Goal: Task Accomplishment & Management: Manage account settings

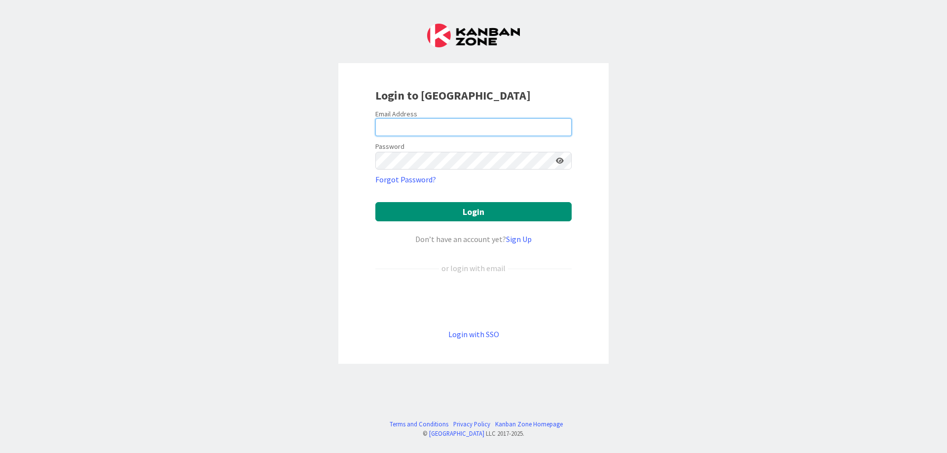
click at [392, 129] on input "email" at bounding box center [474, 127] width 196 height 18
type input ";"
type input "[PERSON_NAME][EMAIL_ADDRESS][DOMAIN_NAME]"
click at [376, 202] on button "Login" at bounding box center [474, 211] width 196 height 19
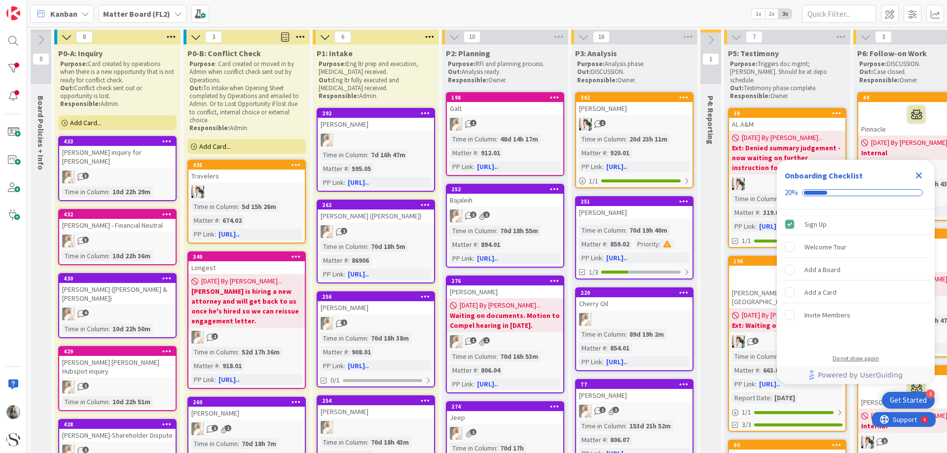
click at [869, 359] on div "Do not show again" at bounding box center [856, 359] width 46 height 8
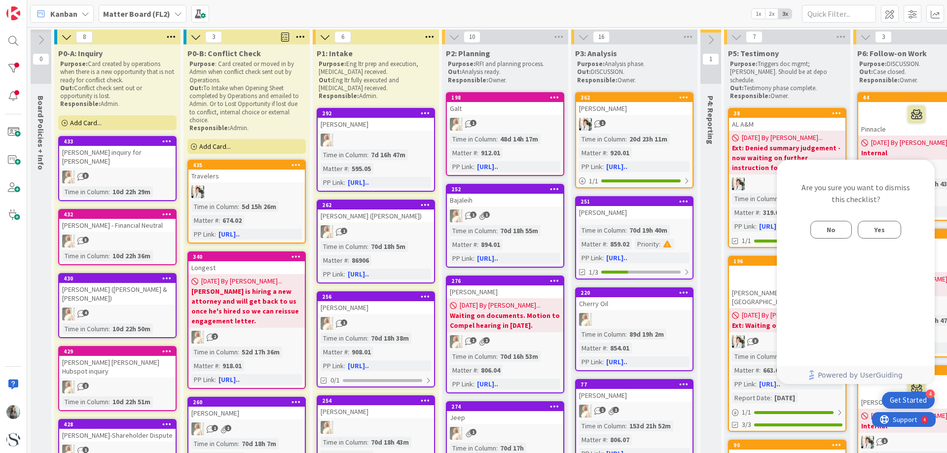
click at [835, 228] on span "No" at bounding box center [831, 230] width 9 height 12
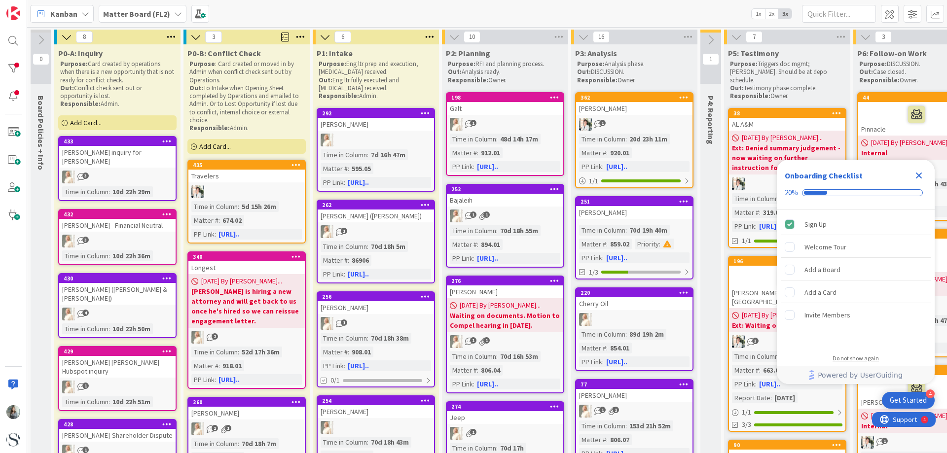
click at [859, 360] on div "Do not show again" at bounding box center [856, 359] width 46 height 8
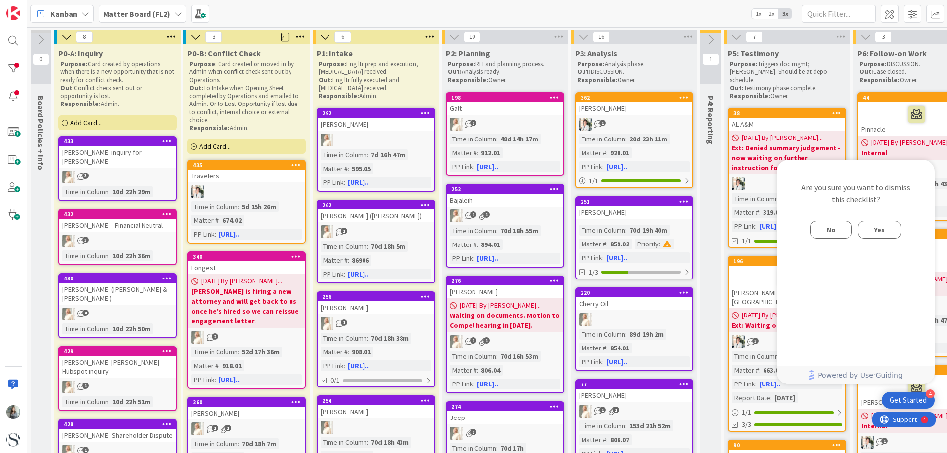
click at [881, 227] on span "Yes" at bounding box center [879, 230] width 11 height 12
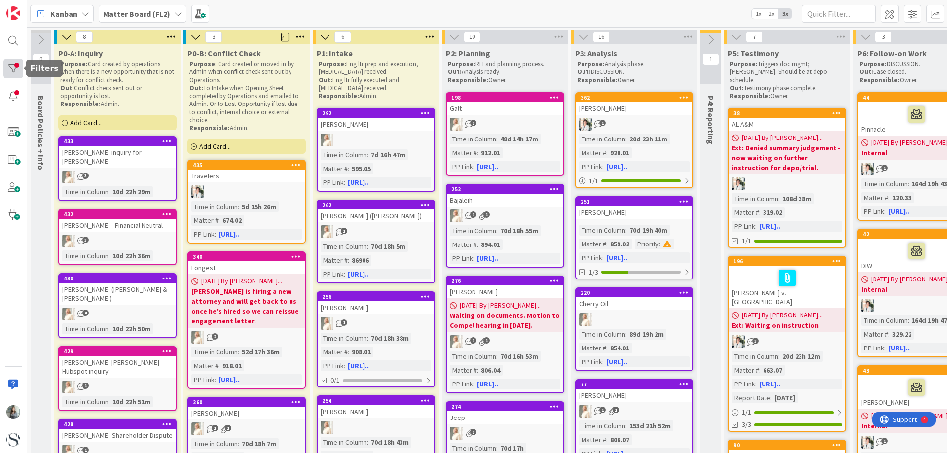
click at [14, 60] on div at bounding box center [13, 69] width 20 height 20
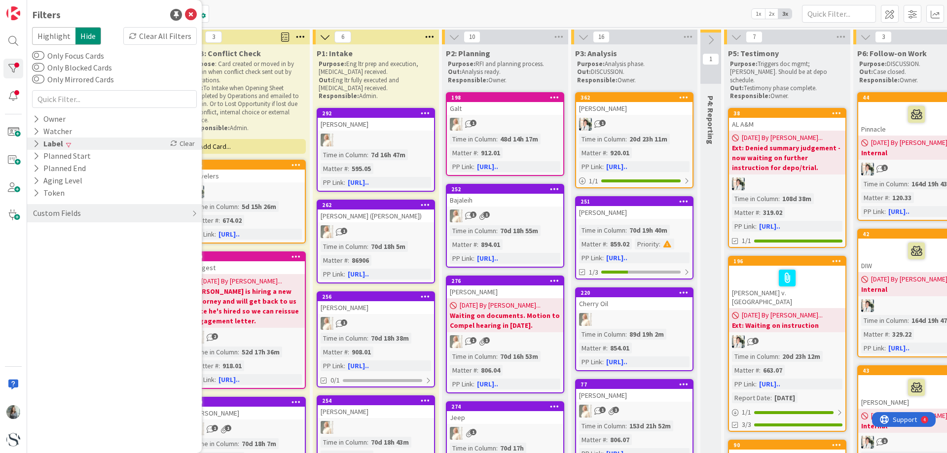
click at [41, 141] on div "Label" at bounding box center [48, 144] width 32 height 12
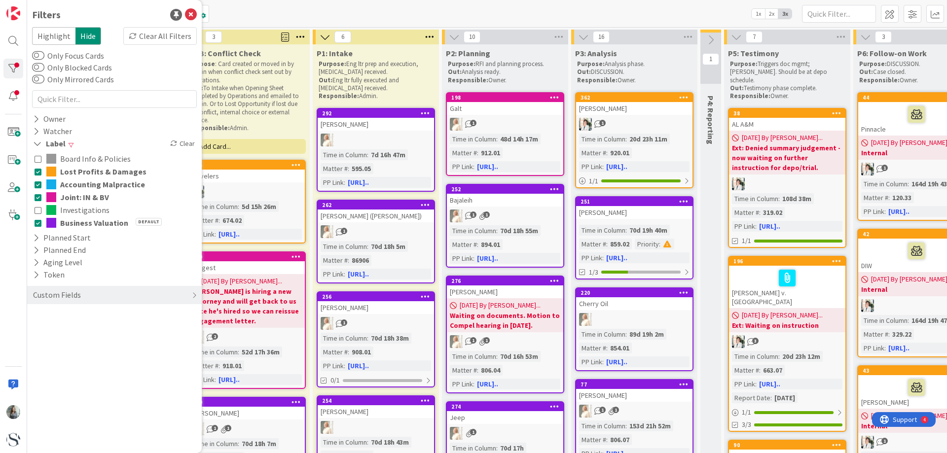
click at [41, 173] on icon at bounding box center [38, 171] width 7 height 7
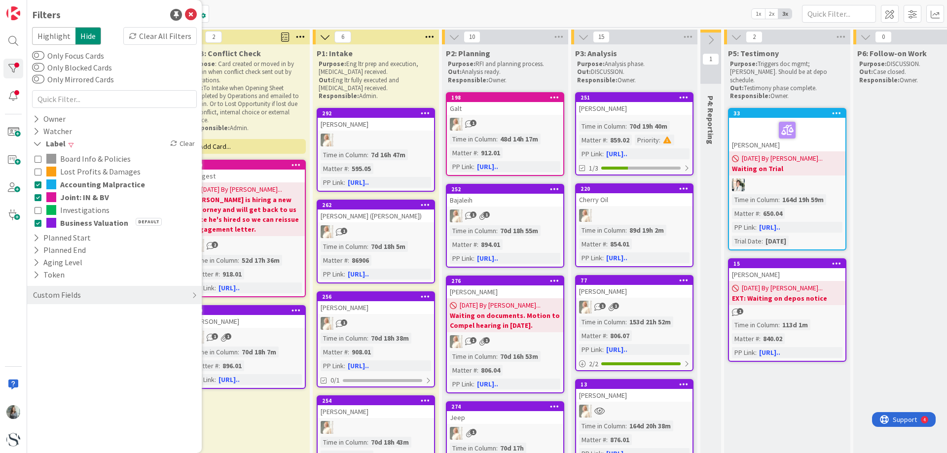
click at [39, 184] on icon at bounding box center [38, 184] width 7 height 7
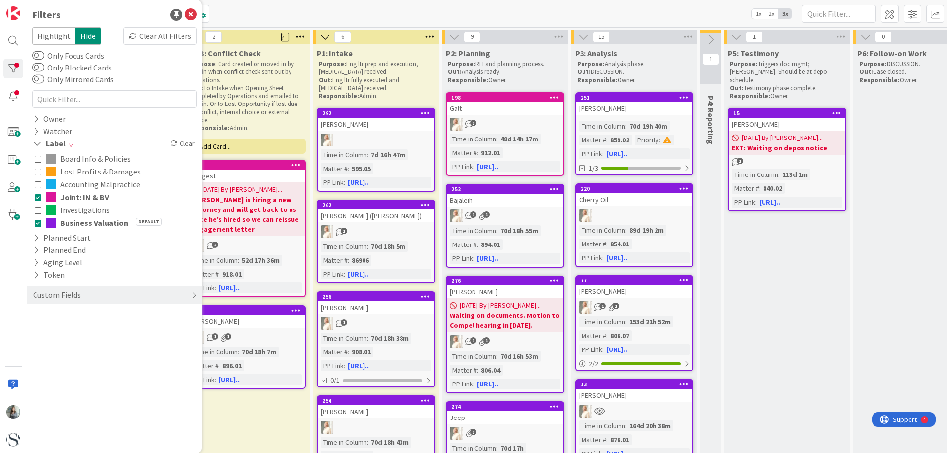
click at [38, 210] on icon at bounding box center [38, 210] width 7 height 7
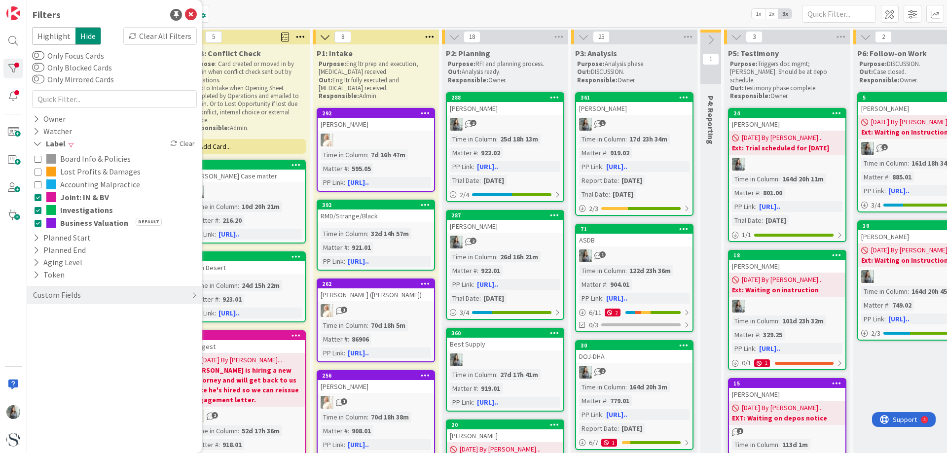
click at [37, 224] on icon at bounding box center [38, 223] width 7 height 7
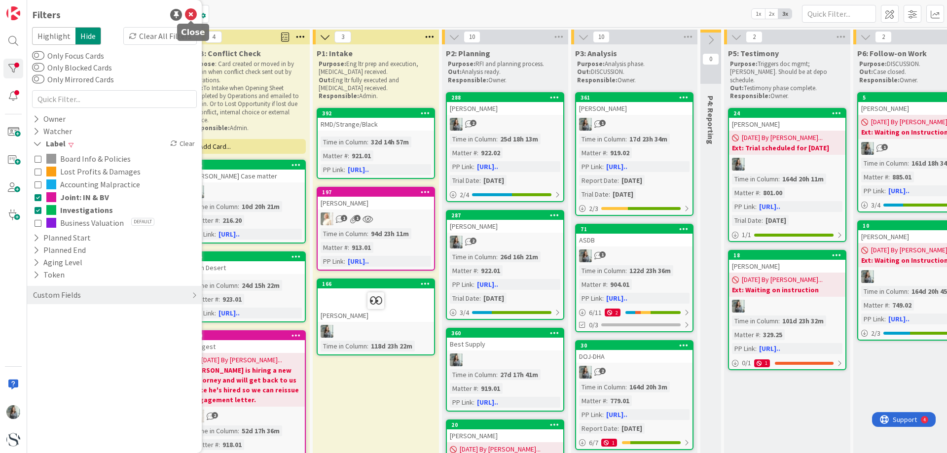
click at [190, 15] on icon at bounding box center [191, 15] width 12 height 12
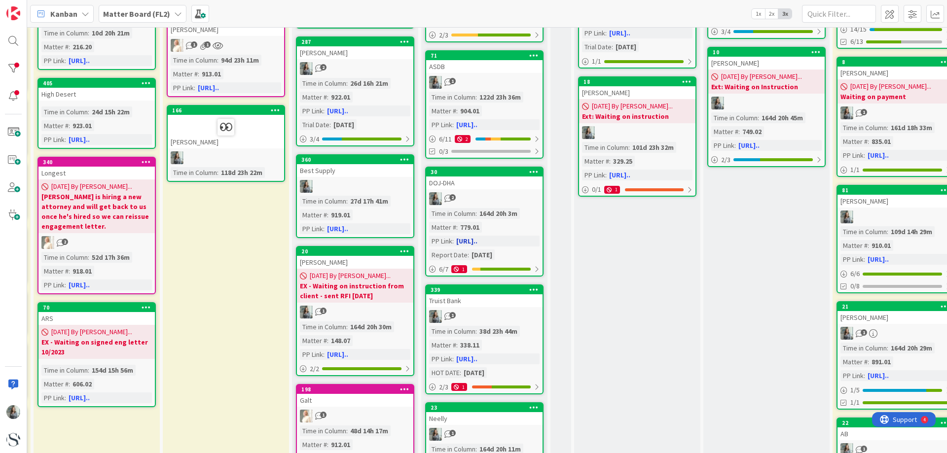
scroll to position [197, 150]
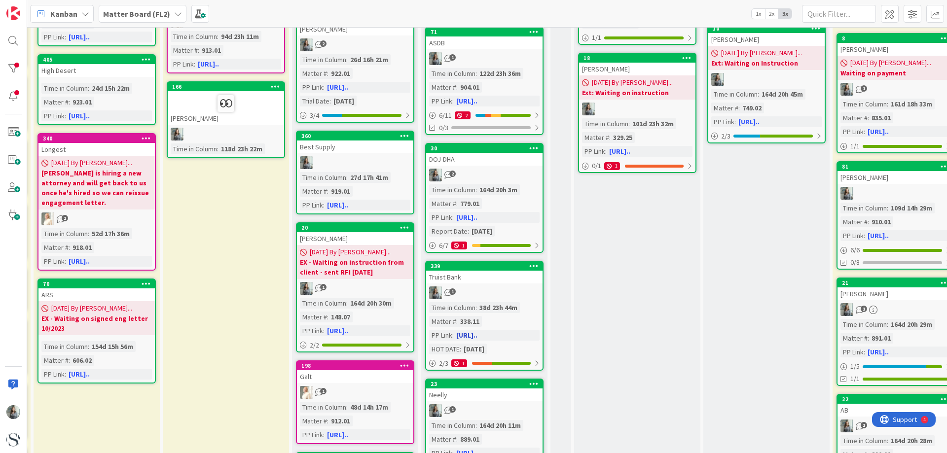
click at [510, 285] on link "339 Truist Bank 1 Time in [GEOGRAPHIC_DATA] : 38d 23h 44m Matter # : 338.11 PP …" at bounding box center [484, 316] width 118 height 110
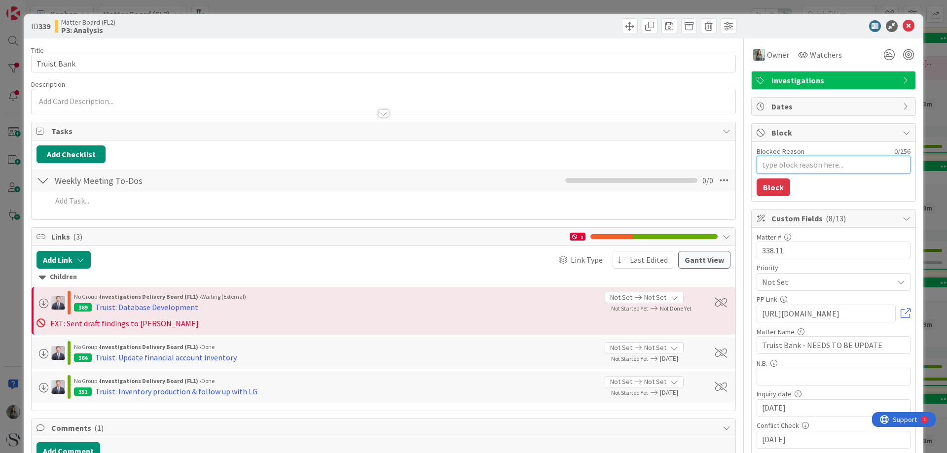
click at [780, 161] on textarea "Blocked Reason" at bounding box center [834, 165] width 154 height 18
type textarea "x"
type textarea "E"
type textarea "x"
type textarea "Ex"
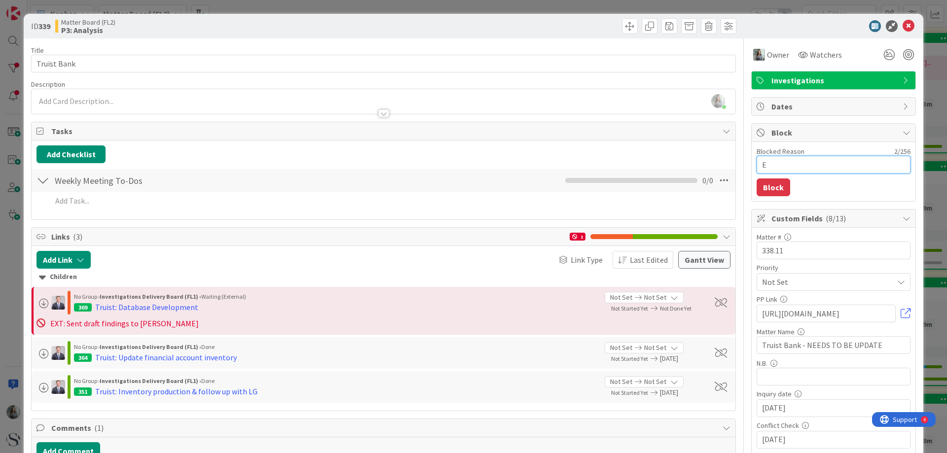
type textarea "x"
type textarea "Ext"
type textarea "x"
type textarea "Ext:"
type textarea "x"
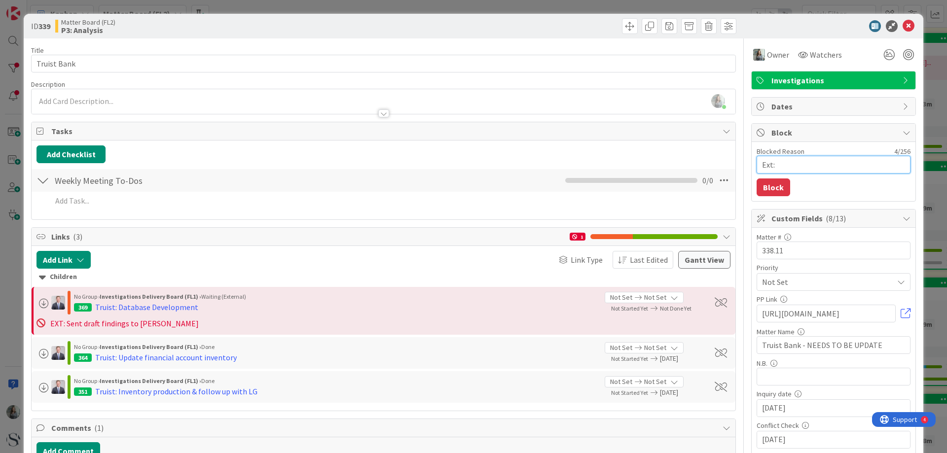
type textarea "Ext:"
type textarea "x"
type textarea "Ext: W"
type textarea "x"
type textarea "Ext: Wa"
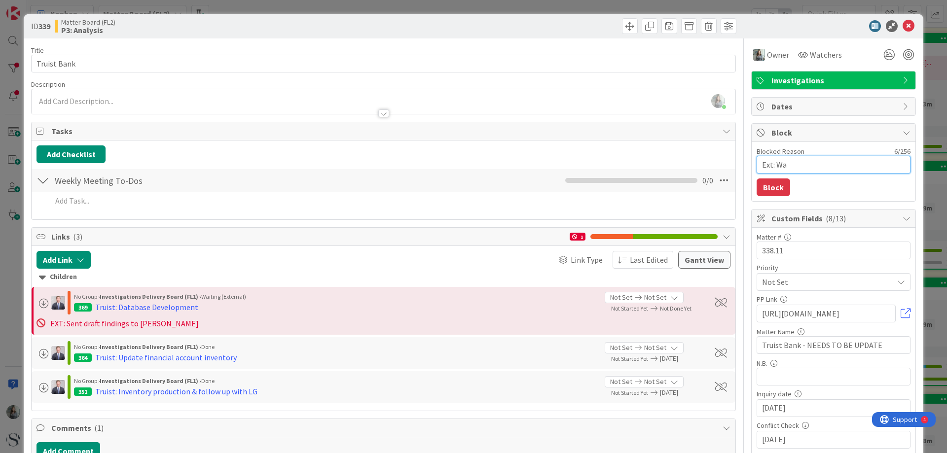
type textarea "x"
type textarea "Ext: Wai"
type textarea "x"
type textarea "Ext: Wait"
type textarea "x"
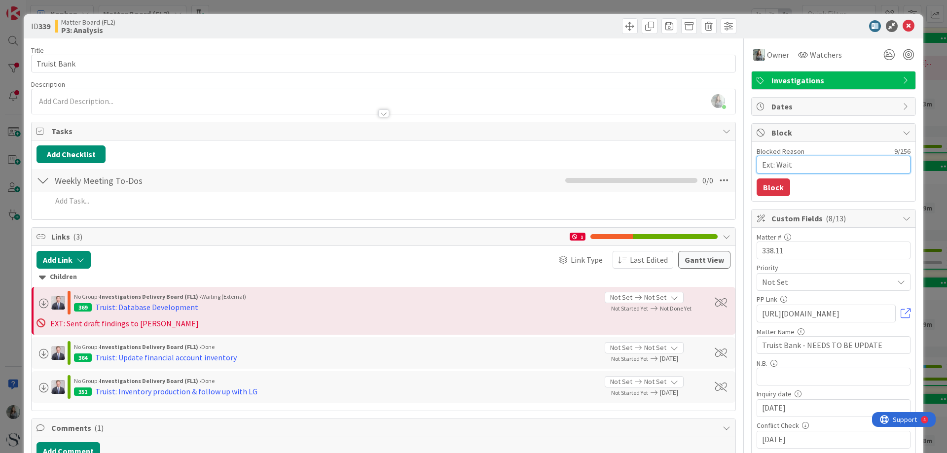
type textarea "Ext: Waiti"
type textarea "x"
type textarea "Ext: Waitin"
type textarea "x"
type textarea "Ext: Waiting"
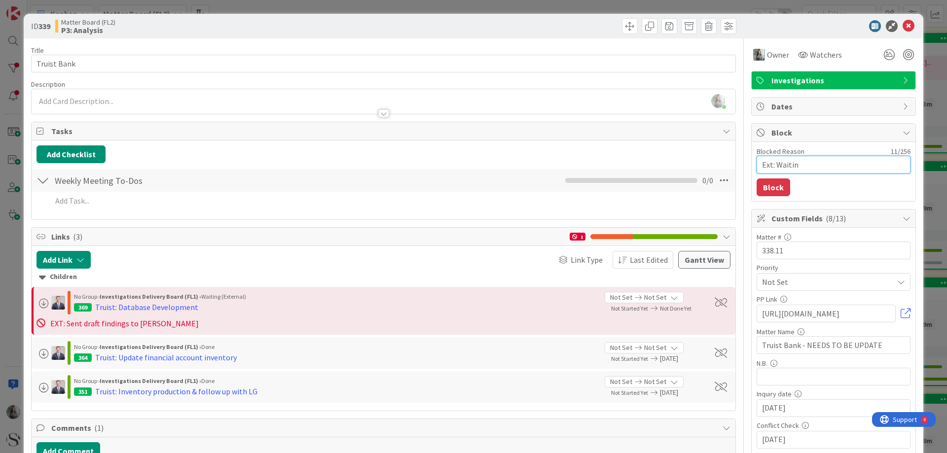
type textarea "x"
type textarea "Ext: Waiting"
type textarea "x"
type textarea "Ext: Waiting o"
type textarea "x"
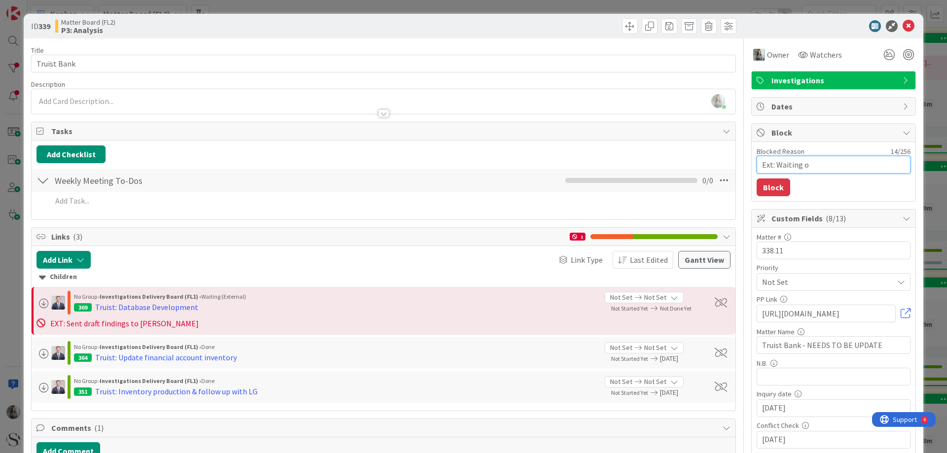
type textarea "Ext: Waiting on"
type textarea "x"
type textarea "Ext: Waiting on"
type textarea "x"
type textarea "Ext: Waiting on a"
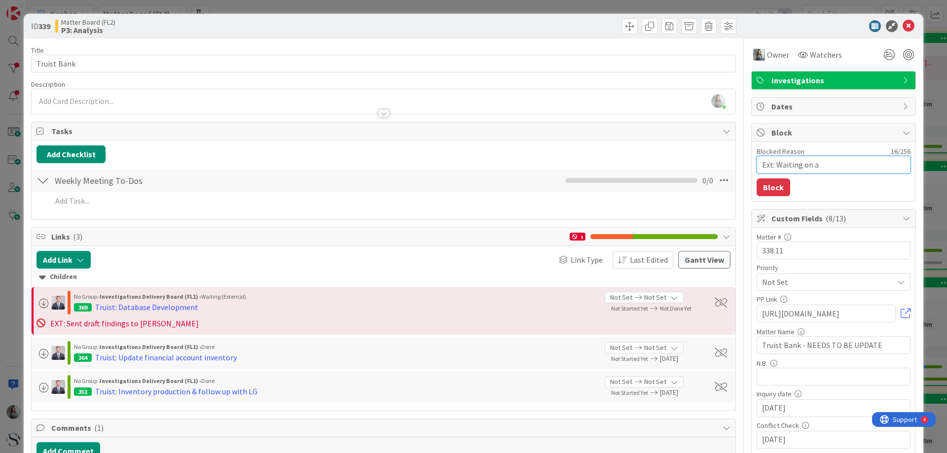
type textarea "x"
type textarea "Ext: Waiting on a"
type textarea "x"
type textarea "Ext: Waiting on a r"
type textarea "x"
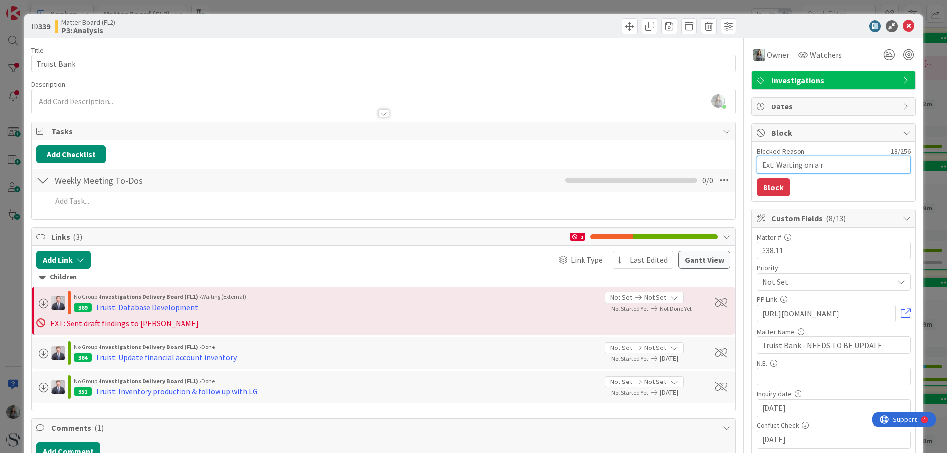
type textarea "Ext: Waiting on a re"
type textarea "x"
type textarea "Ext: Waiting on a res"
type textarea "x"
type textarea "Ext: Waiting on a resp"
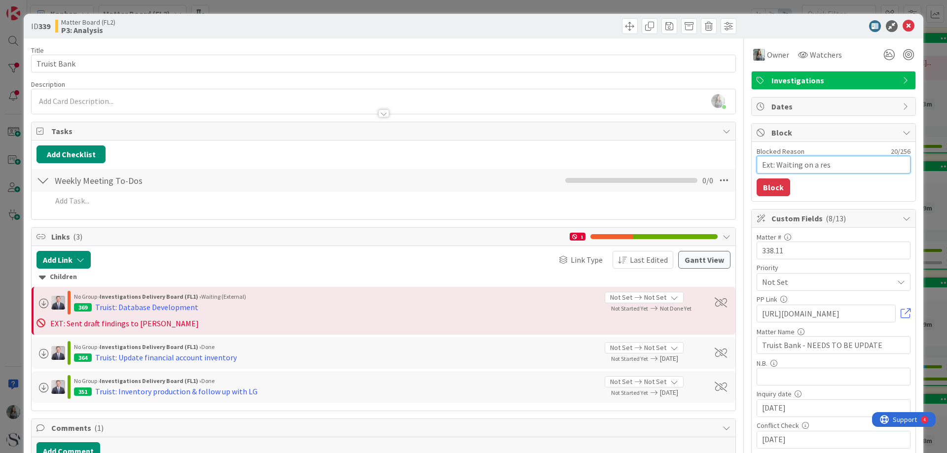
type textarea "x"
type textarea "Ext: Waiting on a respo"
type textarea "x"
type textarea "Ext: Waiting on a respon"
type textarea "x"
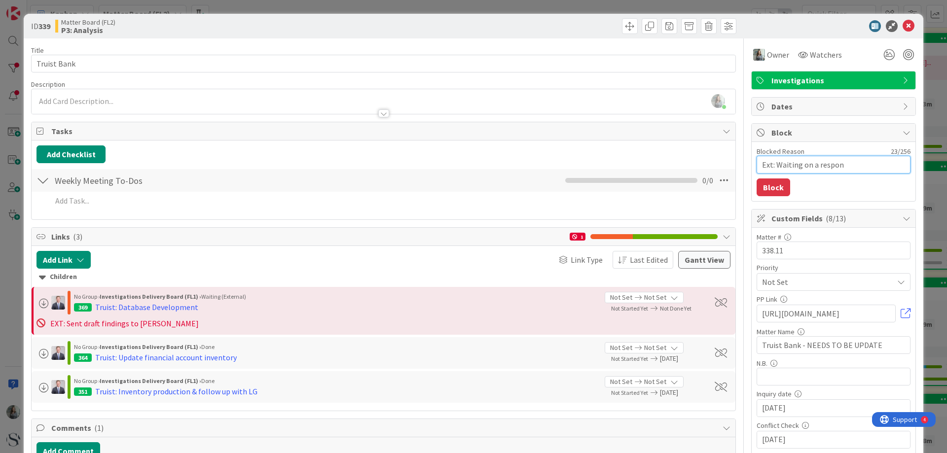
type textarea "Ext: Waiting on a respons"
type textarea "x"
type textarea "Ext: Waiting on a response"
type textarea "x"
type textarea "Ext: Waiting on a response"
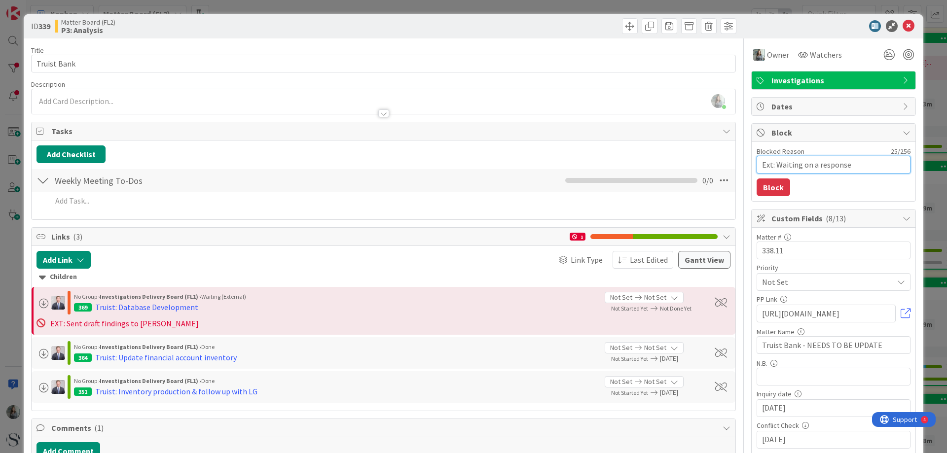
type textarea "x"
type textarea "Ext: Waiting on a response f"
type textarea "x"
type textarea "Ext: Waiting on a response fr"
type textarea "x"
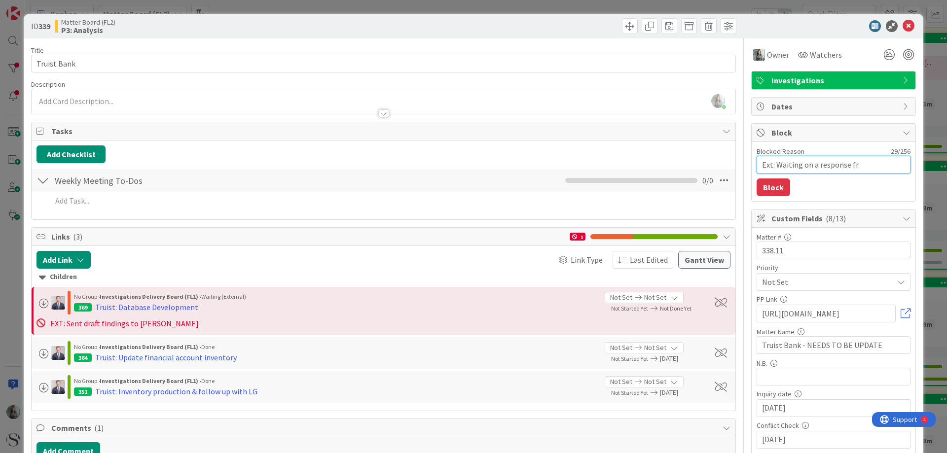
type textarea "Ext: Waiting on a response fro"
type textarea "x"
type textarea "Ext: Waiting on a response from"
type textarea "x"
type textarea "Ext: Waiting on a response from"
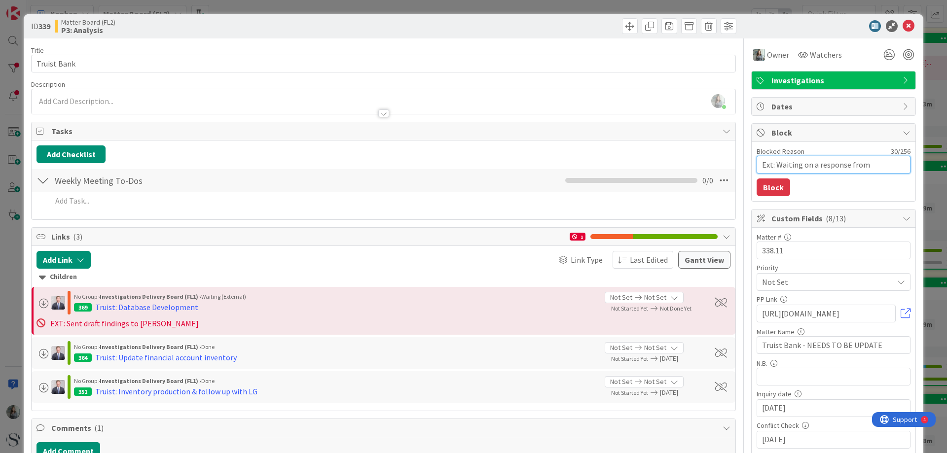
type textarea "x"
type textarea "Ext: Waiting on a response from c"
type textarea "x"
type textarea "Ext: Waiting on a response from cl"
type textarea "x"
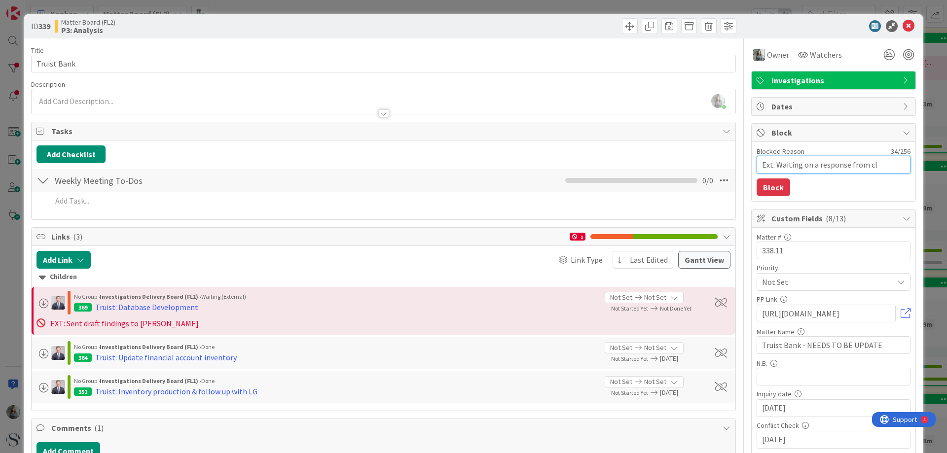
type textarea "Ext: Waiting on a response from cli"
type textarea "x"
type textarea "Ext: Waiting on a response from clie"
type textarea "x"
type textarea "Ext: Waiting on a response from clien"
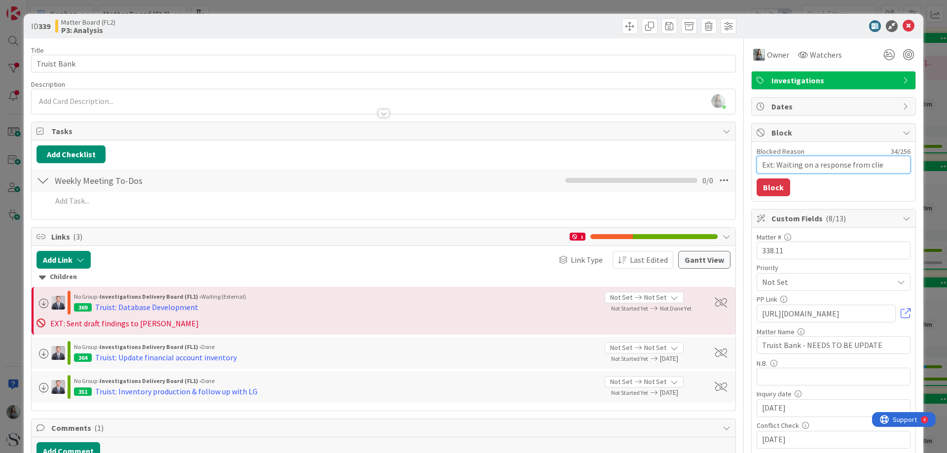
type textarea "x"
type textarea "Ext: Waiting on a response from client"
type textarea "x"
type textarea "Ext: Waiting on a response from client"
click at [767, 190] on button "Block" at bounding box center [774, 188] width 34 height 18
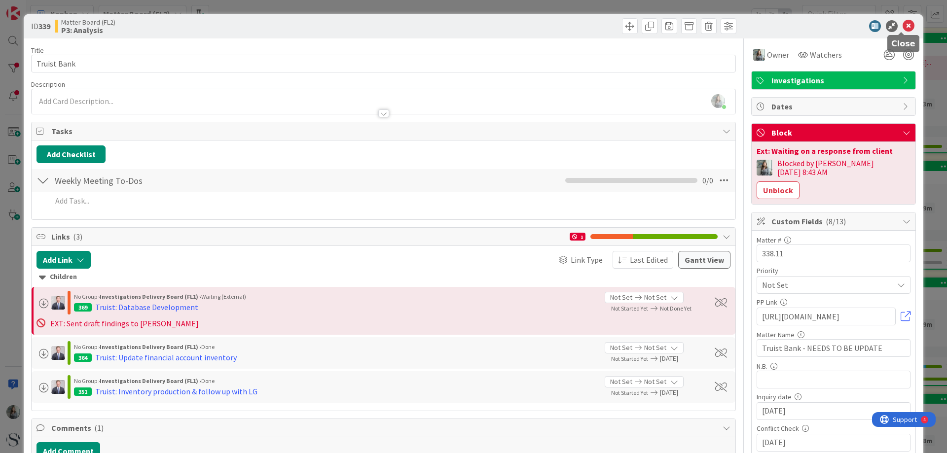
click at [903, 26] on icon at bounding box center [909, 26] width 12 height 12
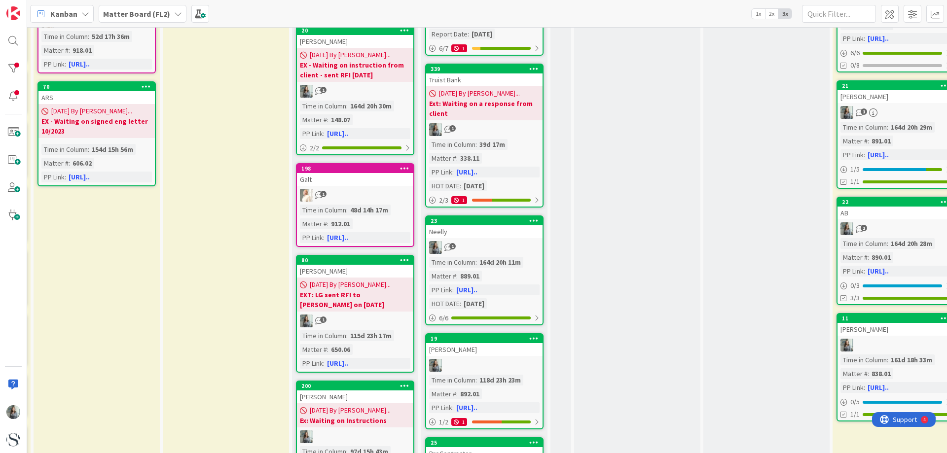
scroll to position [444, 150]
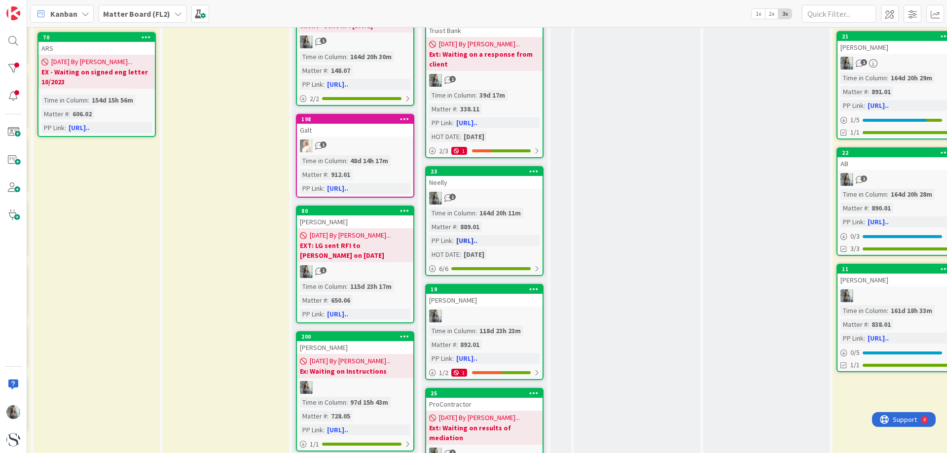
click at [494, 193] on div "1" at bounding box center [484, 198] width 116 height 13
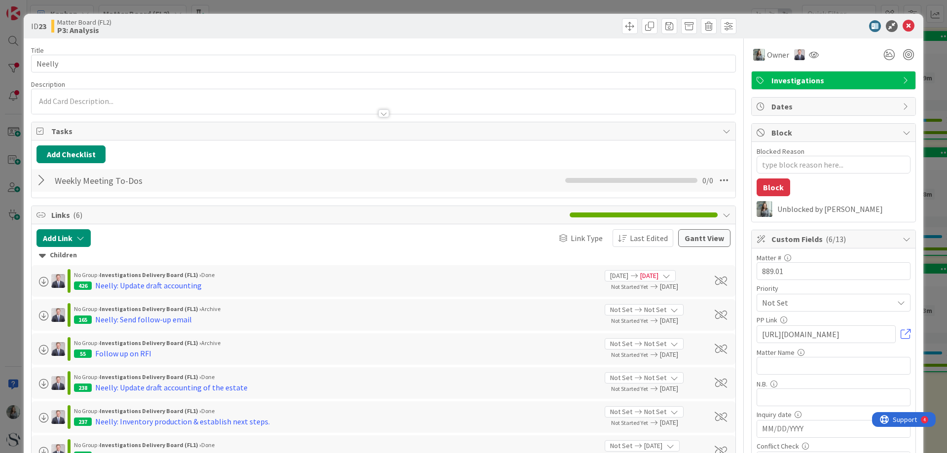
type textarea "x"
click at [903, 24] on icon at bounding box center [909, 26] width 12 height 12
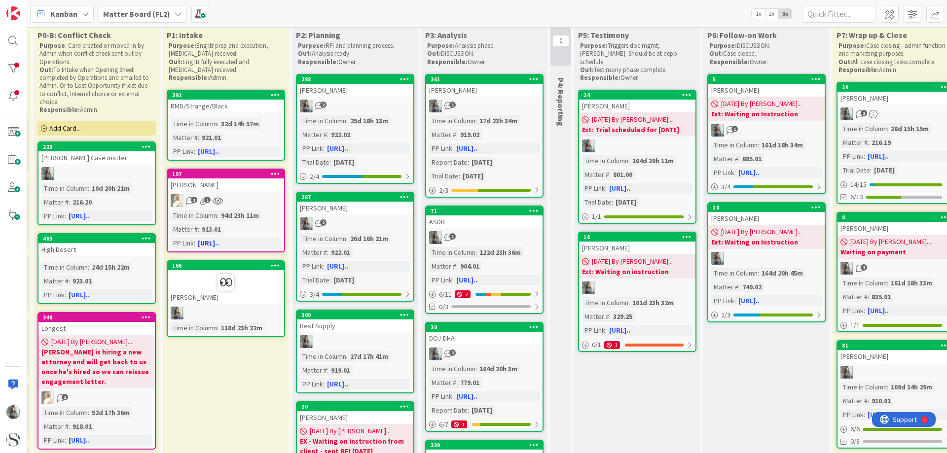
scroll to position [0, 150]
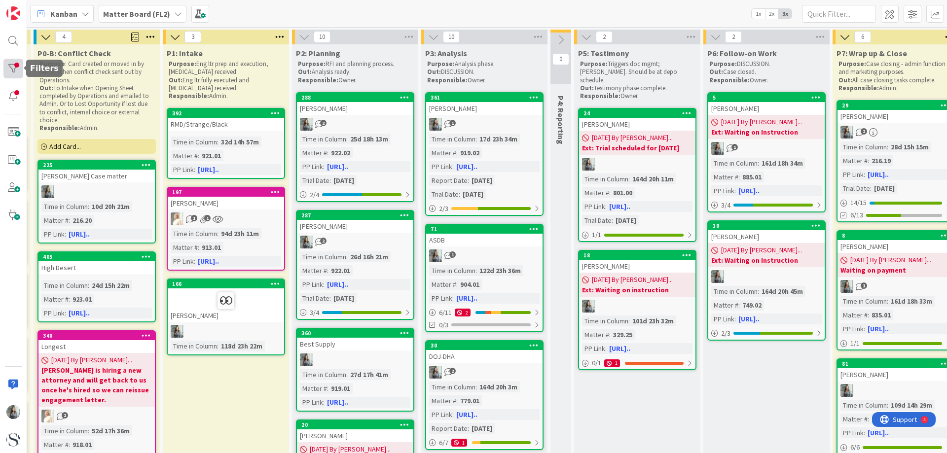
click at [17, 62] on div at bounding box center [13, 69] width 20 height 20
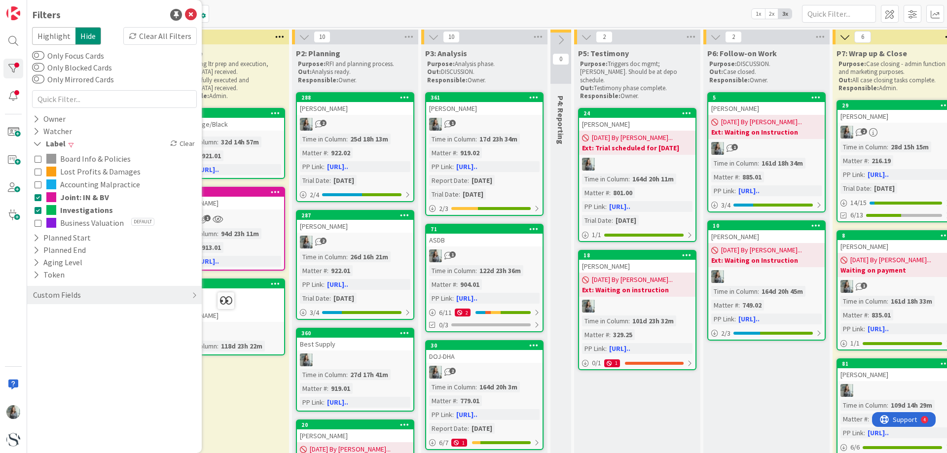
click at [40, 199] on icon at bounding box center [38, 197] width 7 height 7
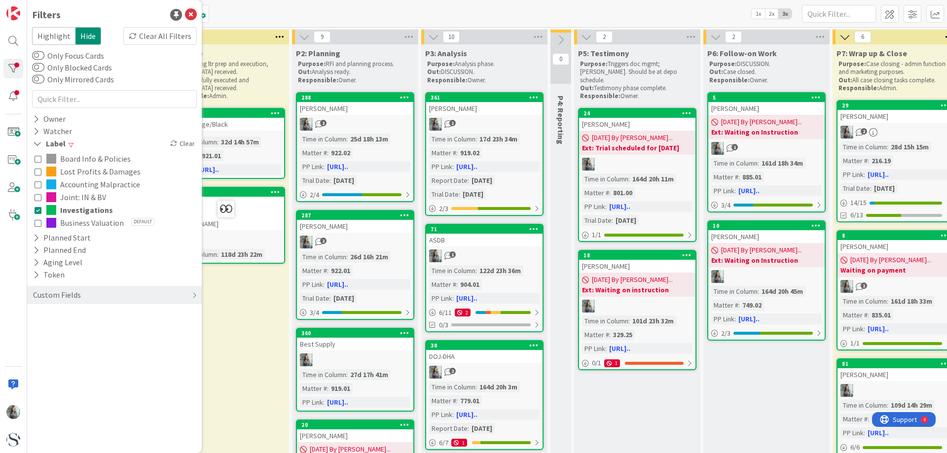
click at [40, 209] on icon at bounding box center [38, 210] width 7 height 7
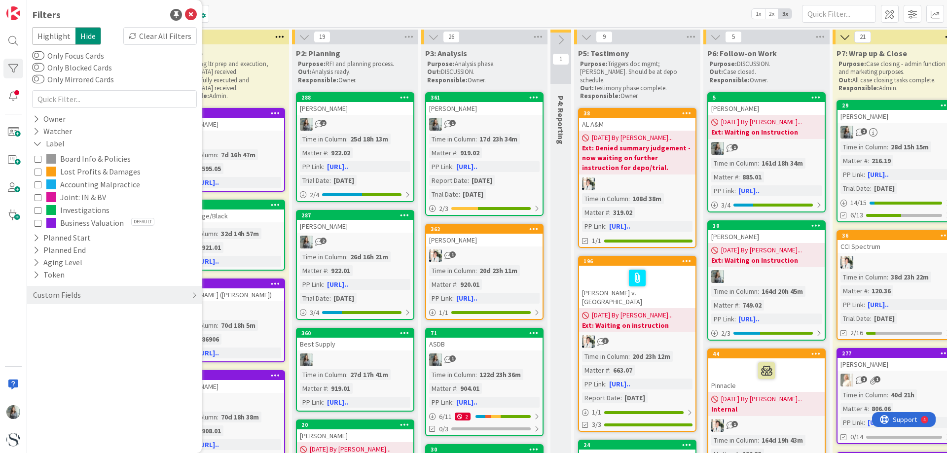
click at [40, 169] on icon at bounding box center [38, 171] width 7 height 7
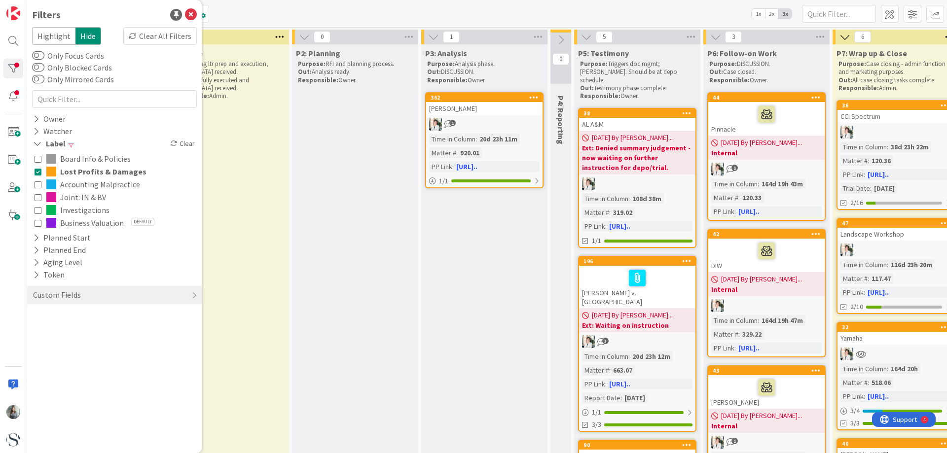
click at [38, 188] on icon at bounding box center [38, 184] width 7 height 7
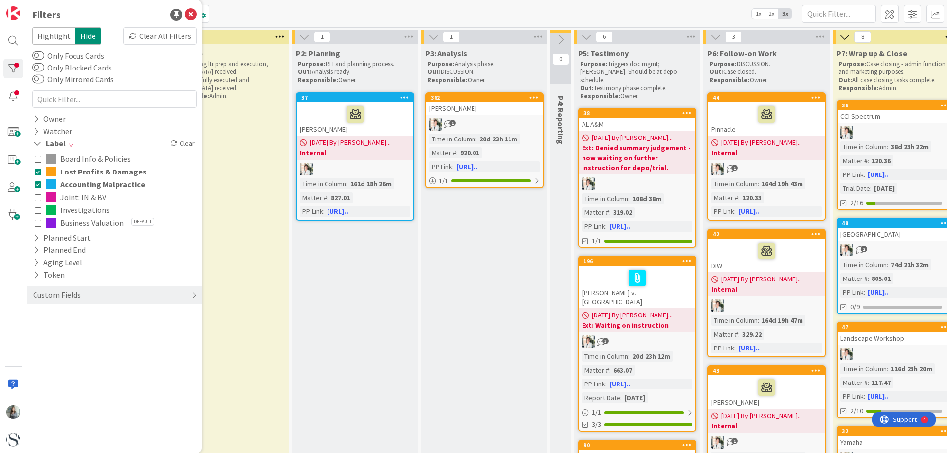
click at [38, 221] on icon at bounding box center [38, 223] width 7 height 7
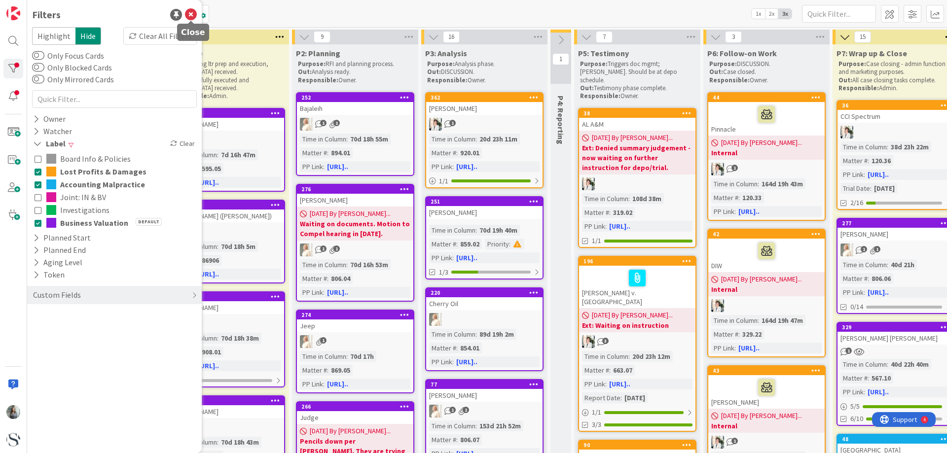
click at [192, 9] on icon at bounding box center [191, 15] width 12 height 12
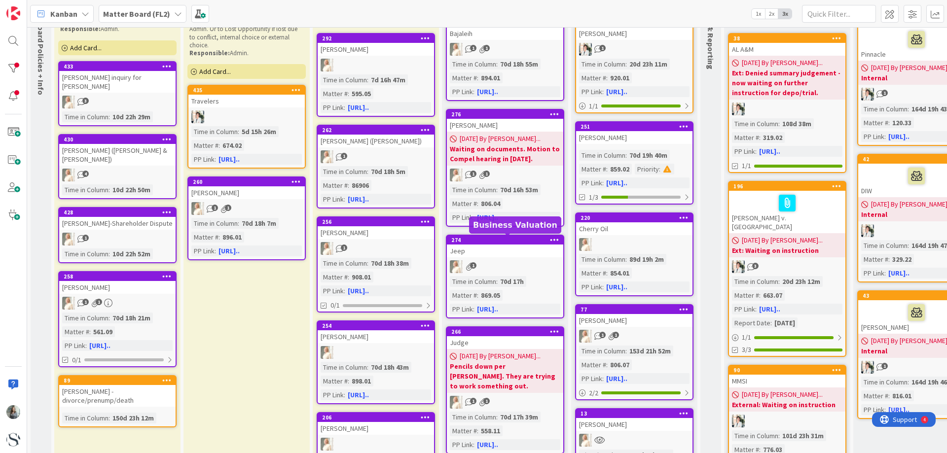
scroll to position [0, 0]
